Goal: Information Seeking & Learning: Learn about a topic

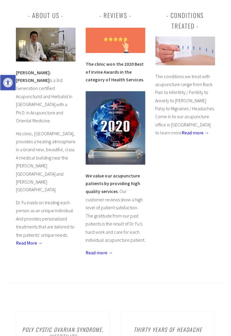
scroll to position [184, 0]
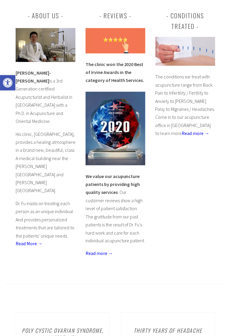
click at [59, 62] on img at bounding box center [46, 45] width 60 height 34
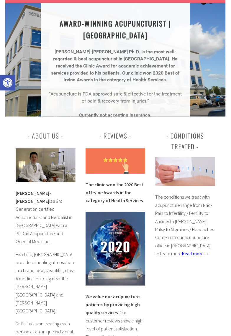
scroll to position [0, 0]
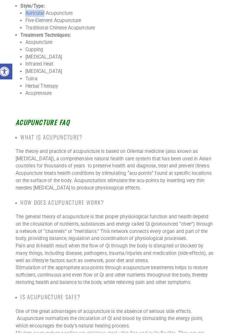
scroll to position [792, 0]
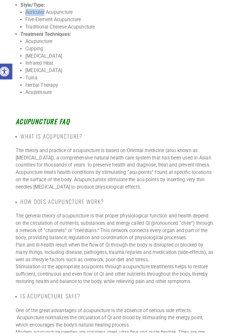
click at [121, 121] on h2 at bounding box center [116, 117] width 194 height 7
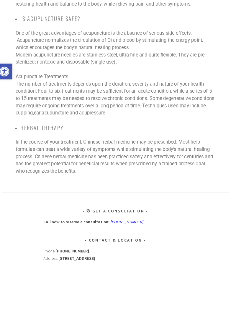
scroll to position [1062, 0]
